Goal: Find contact information: Find specific fact

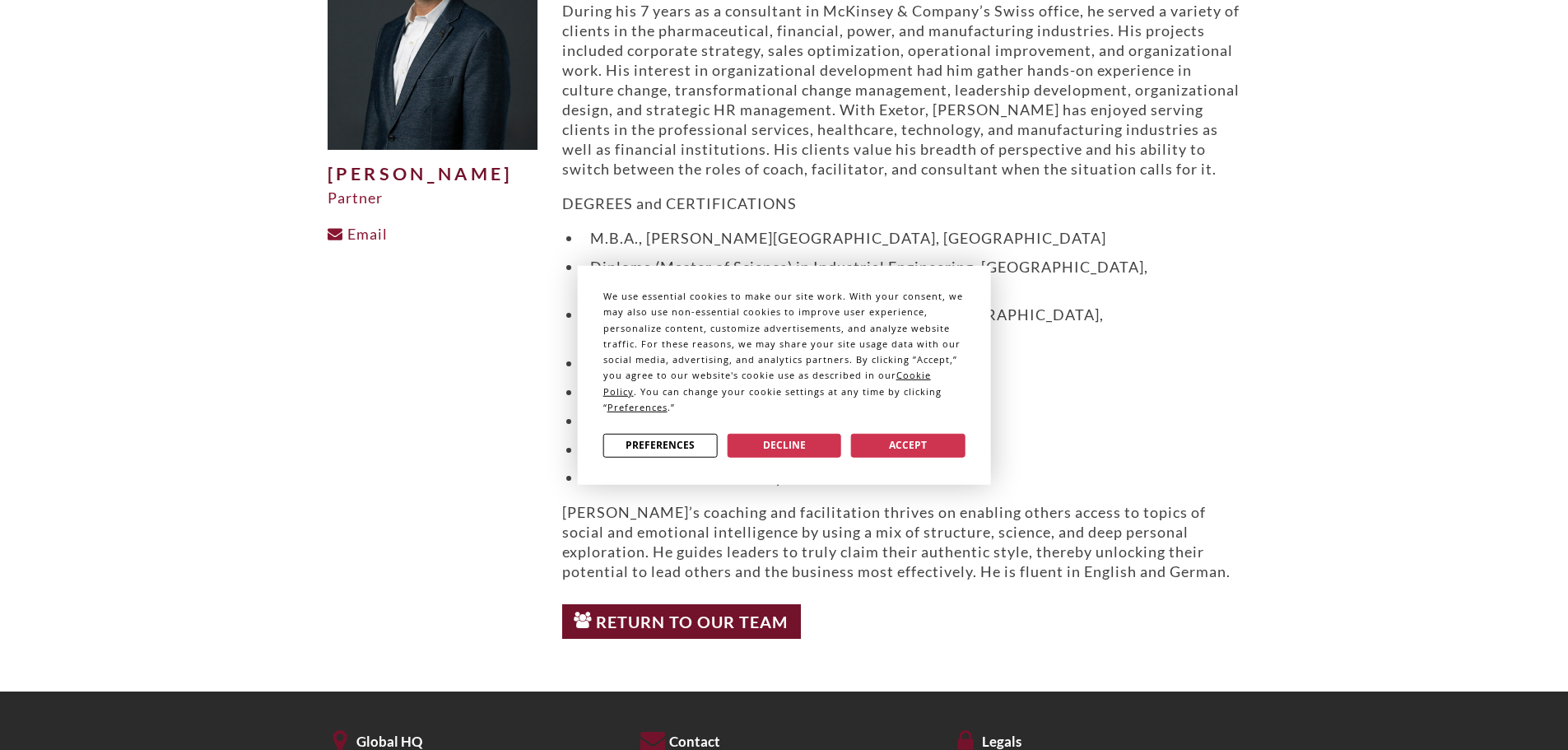
scroll to position [329, 0]
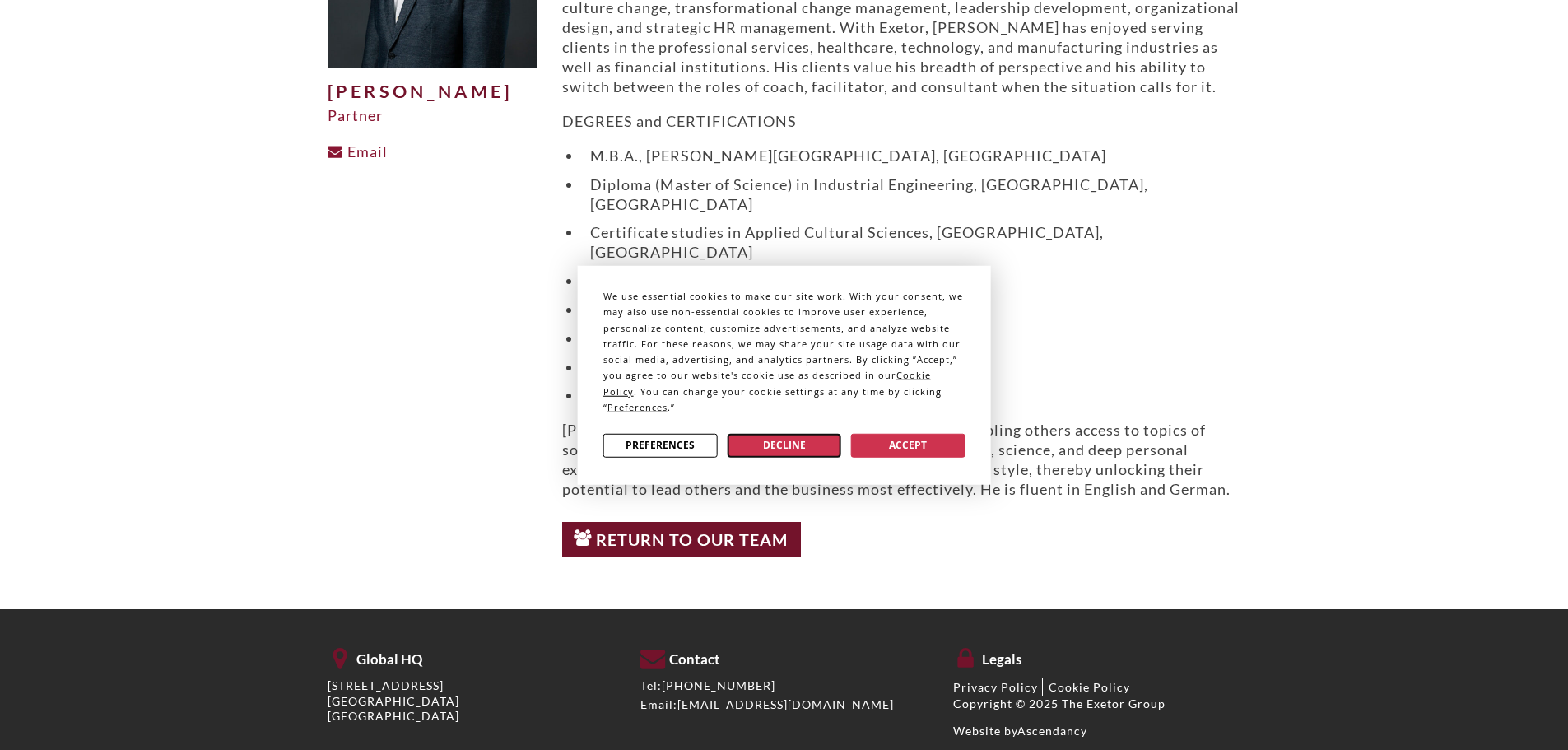
click at [797, 448] on button "Decline" at bounding box center [784, 445] width 115 height 24
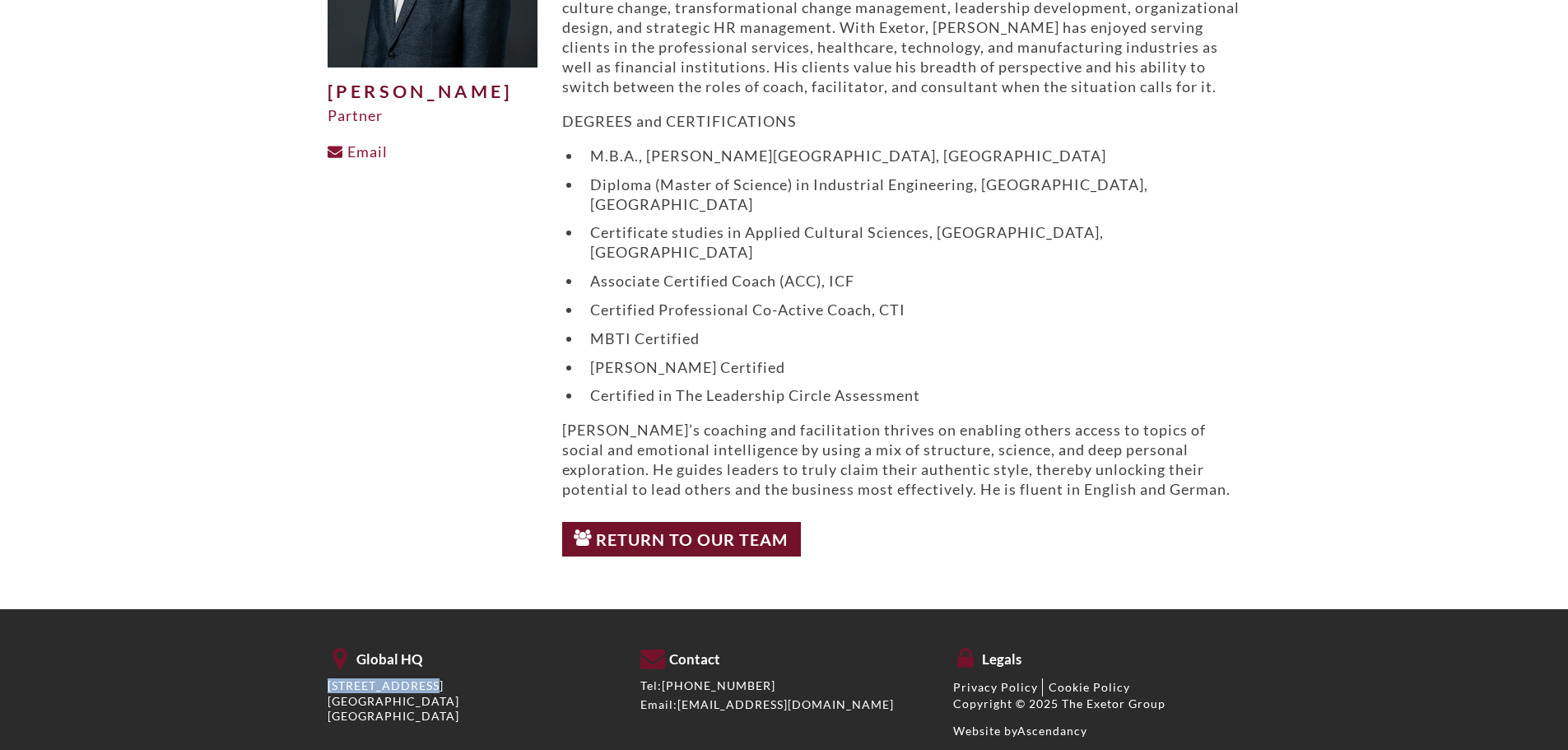
drag, startPoint x: 328, startPoint y: 649, endPoint x: 427, endPoint y: 647, distance: 99.0
click at [427, 678] on p "[STREET_ADDRESS]" at bounding box center [472, 701] width 288 height 46
copy p "[STREET_ADDRESS]"
drag, startPoint x: 432, startPoint y: 645, endPoint x: 492, endPoint y: 647, distance: 60.0
click at [492, 678] on p "[STREET_ADDRESS]" at bounding box center [472, 701] width 288 height 46
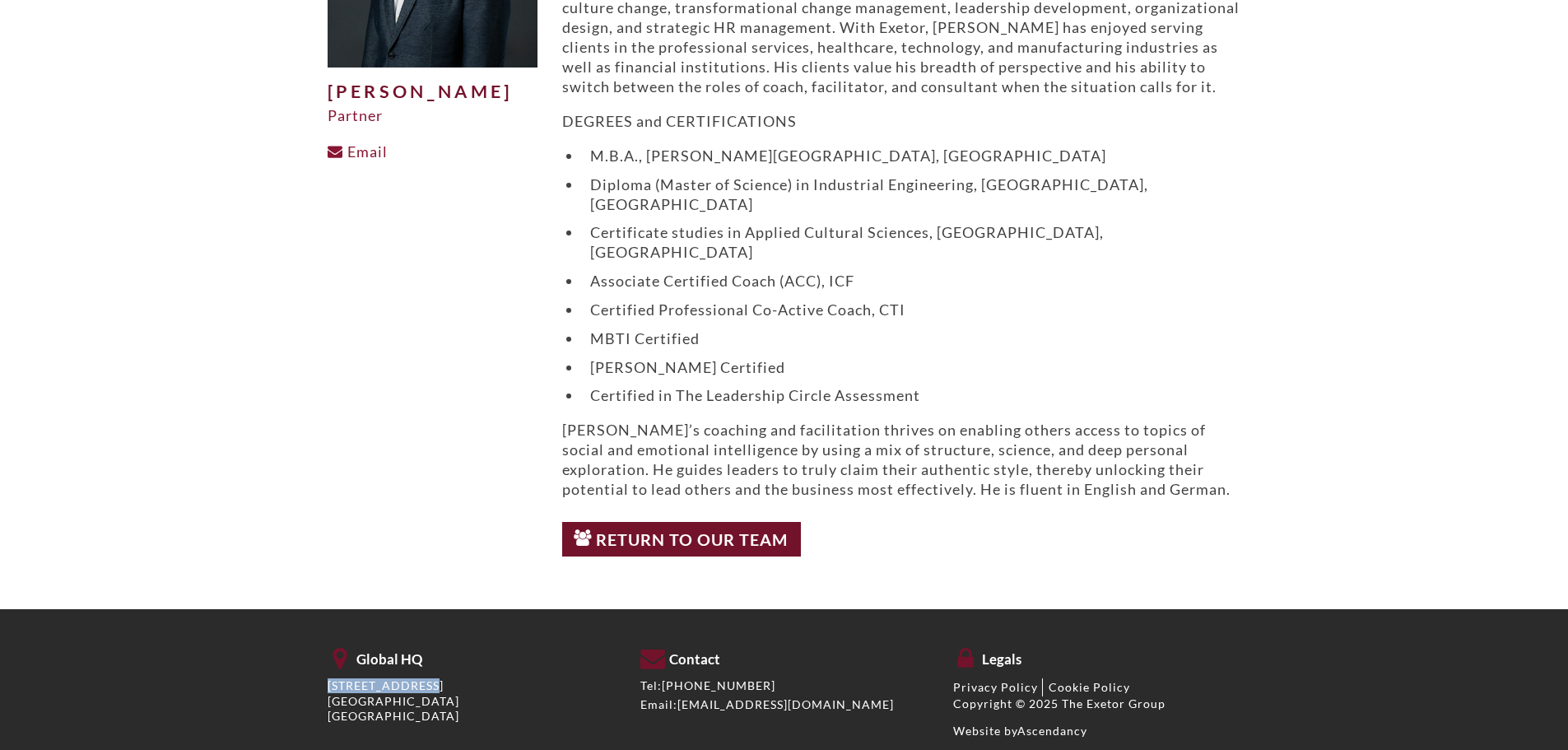
copy p "Suite 207"
drag, startPoint x: 328, startPoint y: 661, endPoint x: 374, endPoint y: 661, distance: 46.0
click at [374, 678] on p "[STREET_ADDRESS]" at bounding box center [472, 701] width 288 height 46
copy p "[GEOGRAPHIC_DATA]"
drag, startPoint x: 447, startPoint y: 664, endPoint x: 408, endPoint y: 662, distance: 39.1
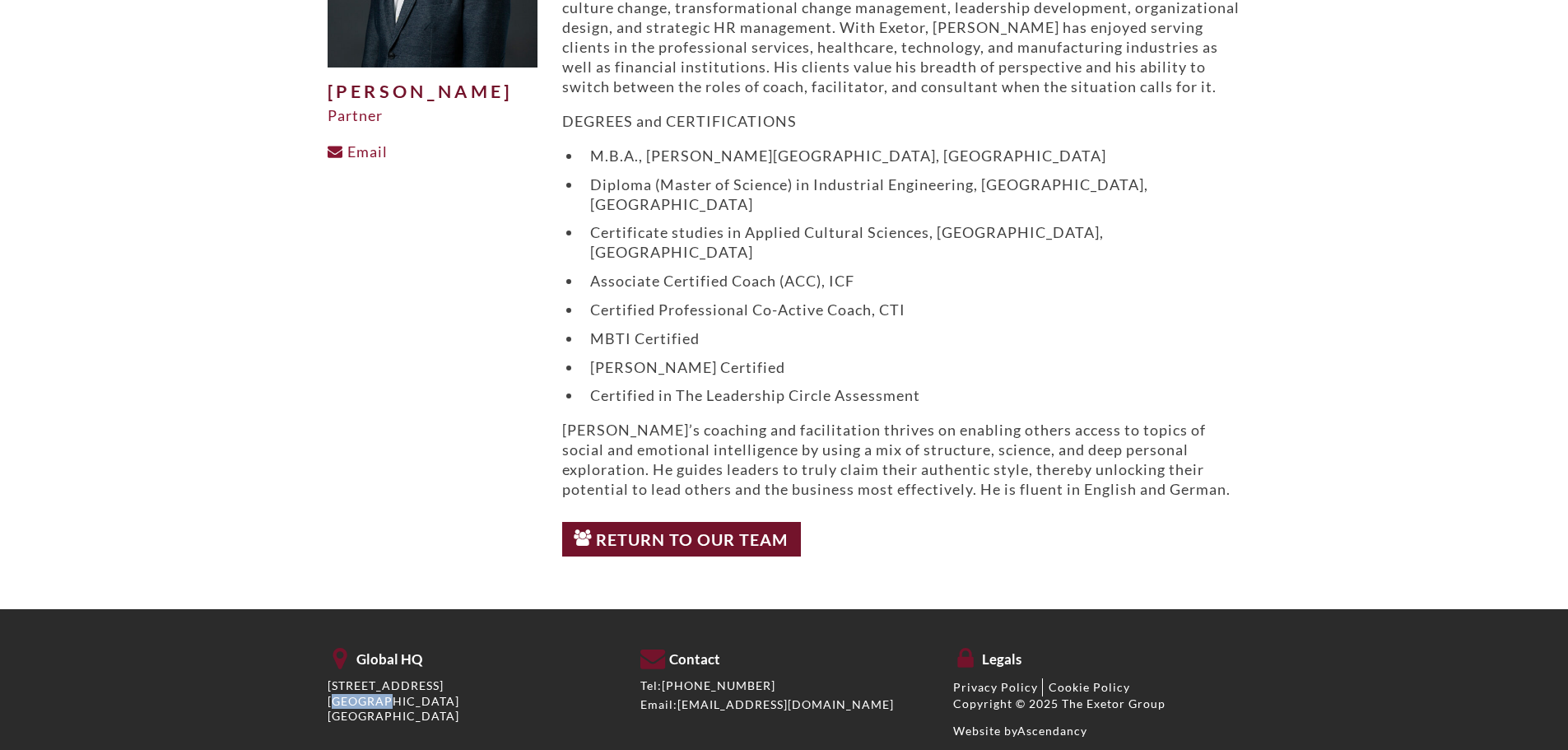
click at [408, 678] on p "[STREET_ADDRESS]" at bounding box center [472, 701] width 288 height 46
copy p "81301"
